Goal: Use online tool/utility: Utilize a website feature to perform a specific function

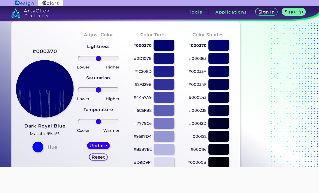
scroll to position [18, 0]
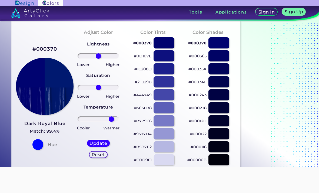
type input "72"
type input "100"
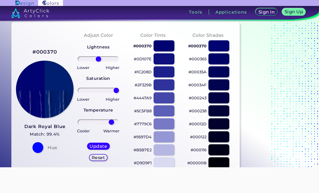
scroll to position [15, 0]
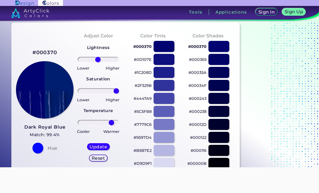
type input "-2"
type input "43"
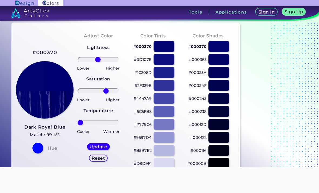
type input "-100"
type input "100"
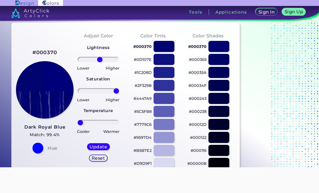
type input "8"
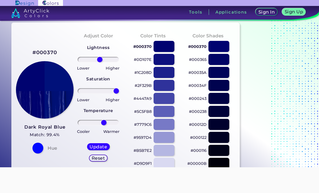
type input "31"
click at [104, 146] on h5 "Update" at bounding box center [98, 146] width 16 height 4
type input "#00117a"
type input "0"
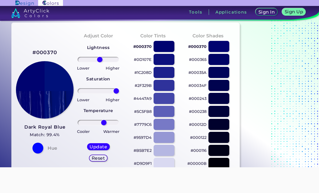
type input "0"
